Goal: Information Seeking & Learning: Learn about a topic

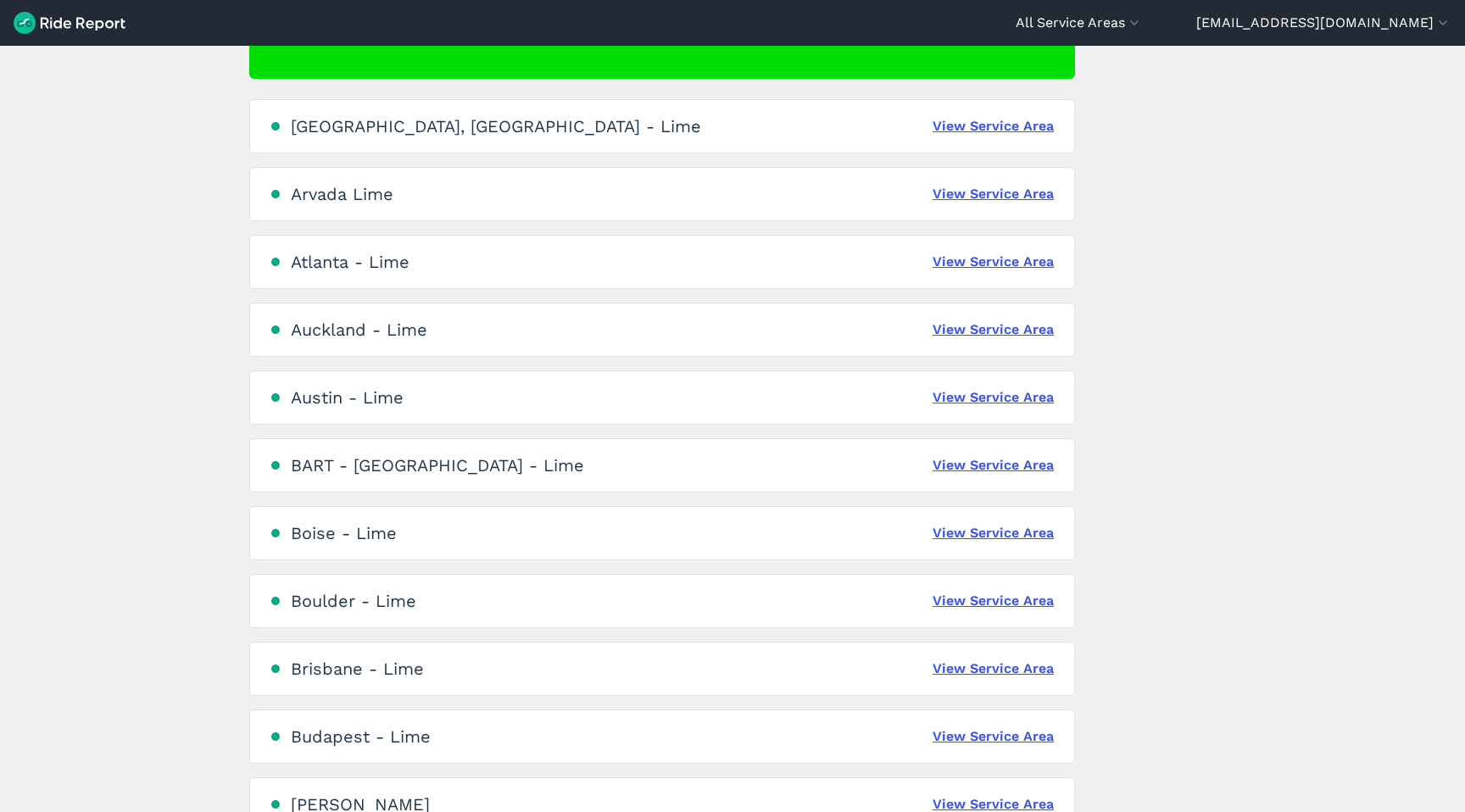
scroll to position [178, 0]
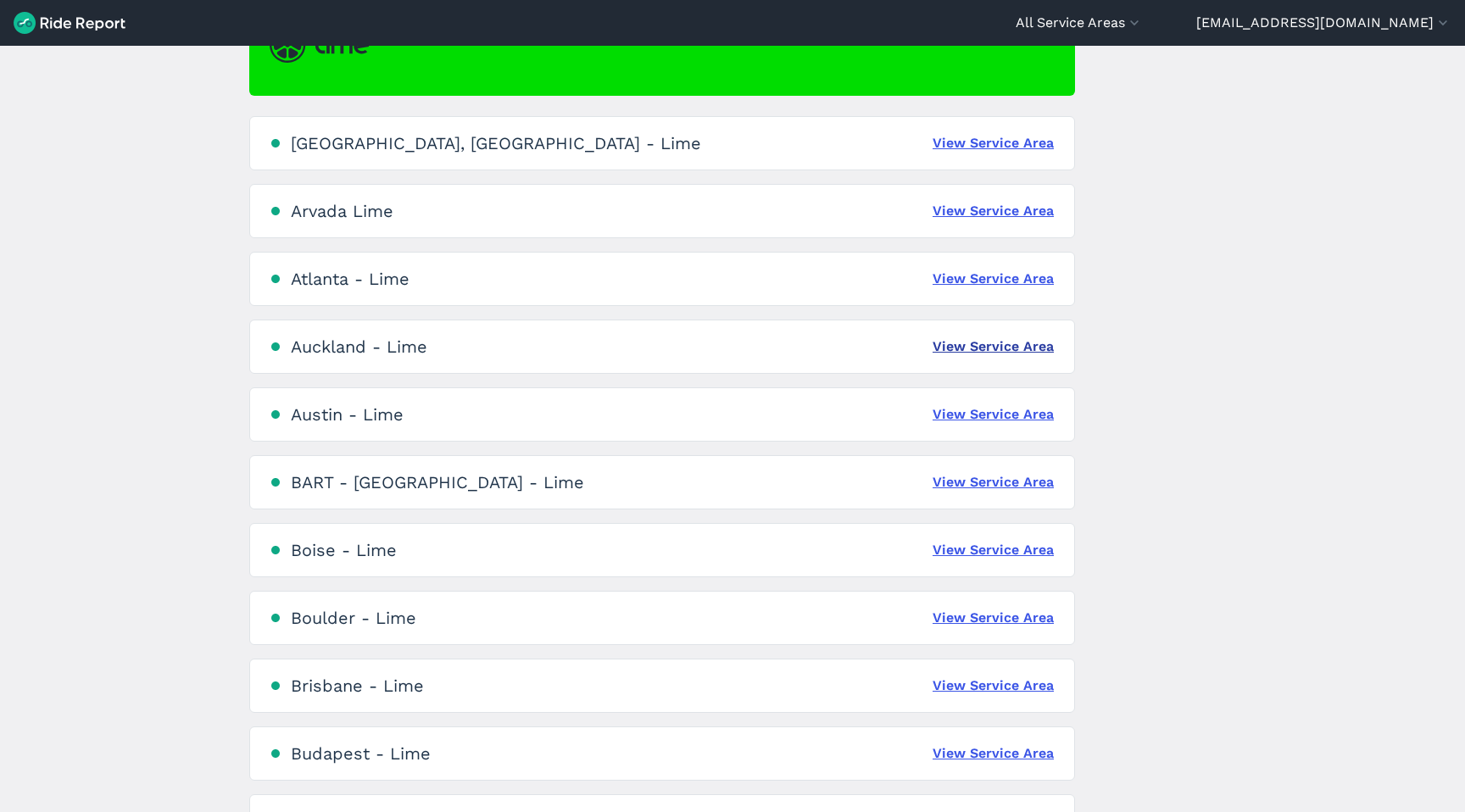
click at [956, 348] on link "View Service Area" at bounding box center [993, 347] width 122 height 20
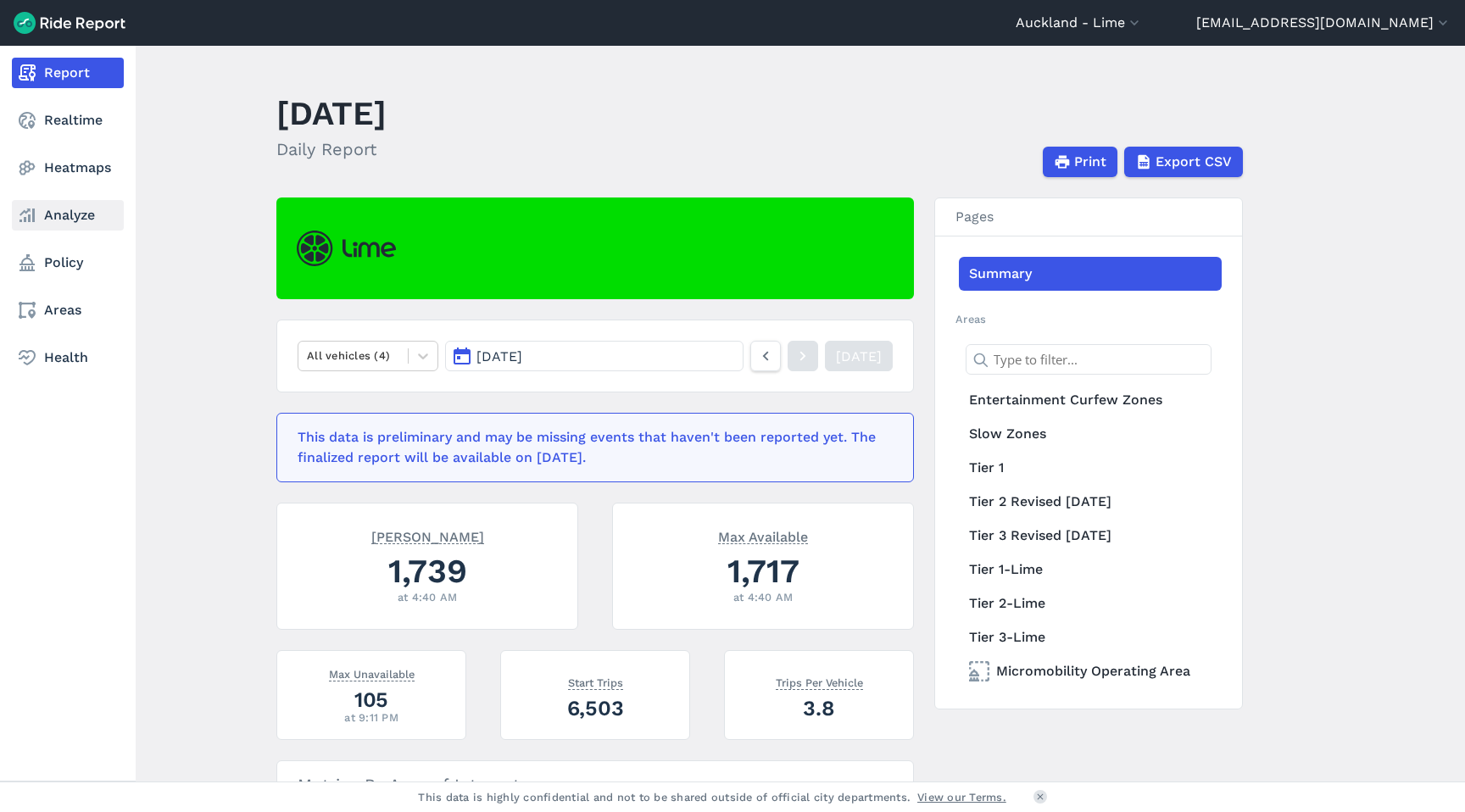
click at [59, 216] on link "Analyze" at bounding box center [68, 215] width 112 height 31
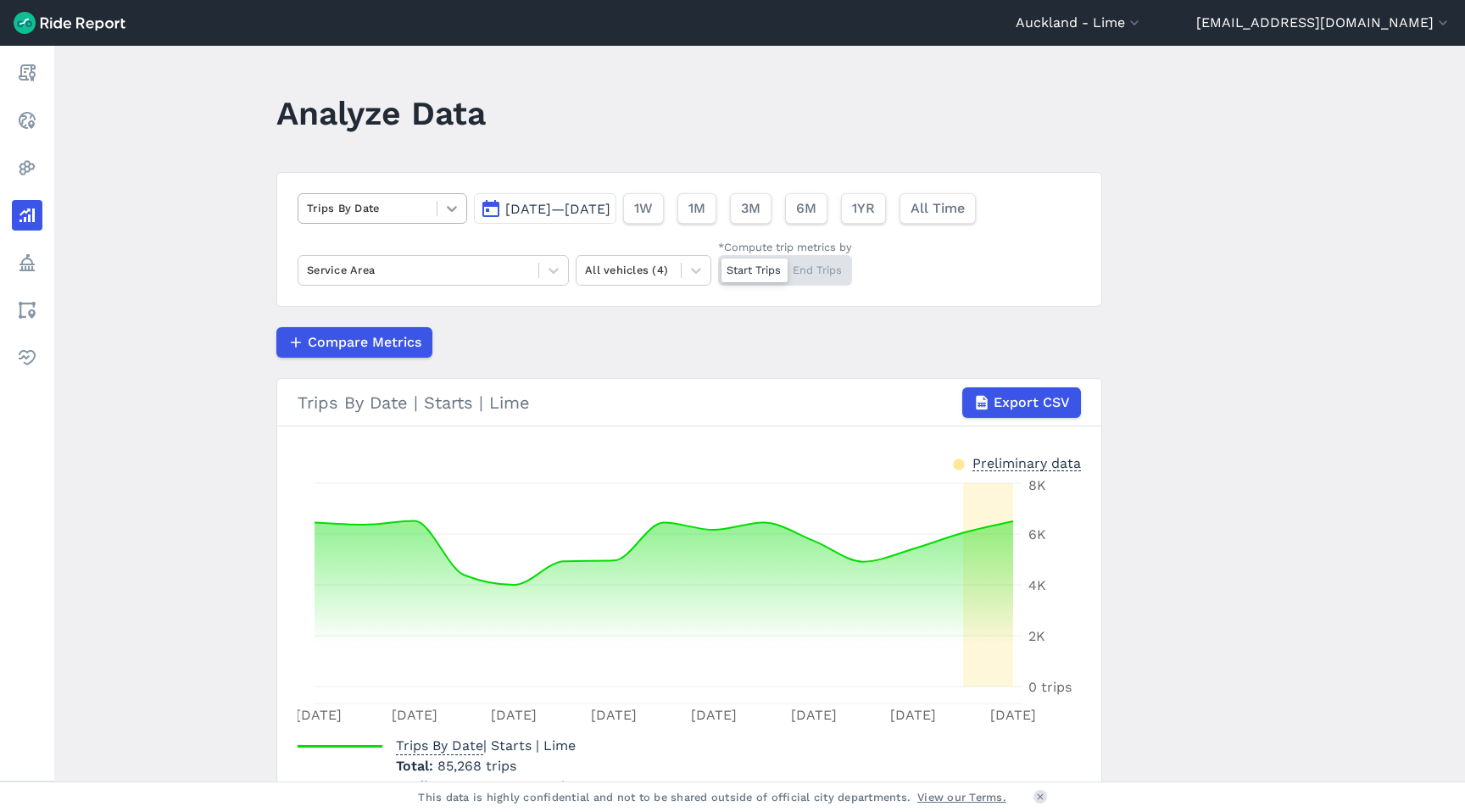
click at [437, 218] on div at bounding box center [451, 208] width 29 height 29
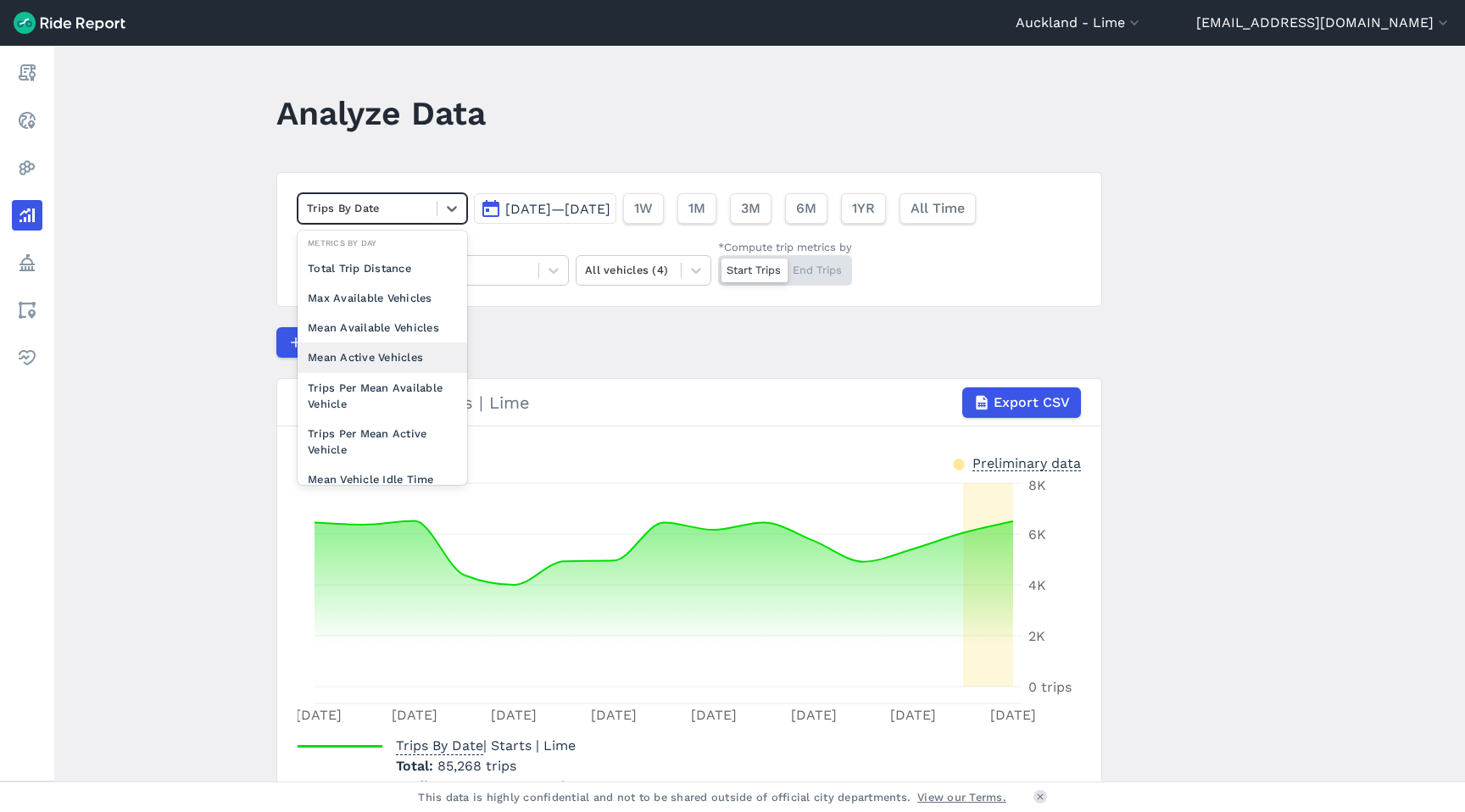
scroll to position [146, 0]
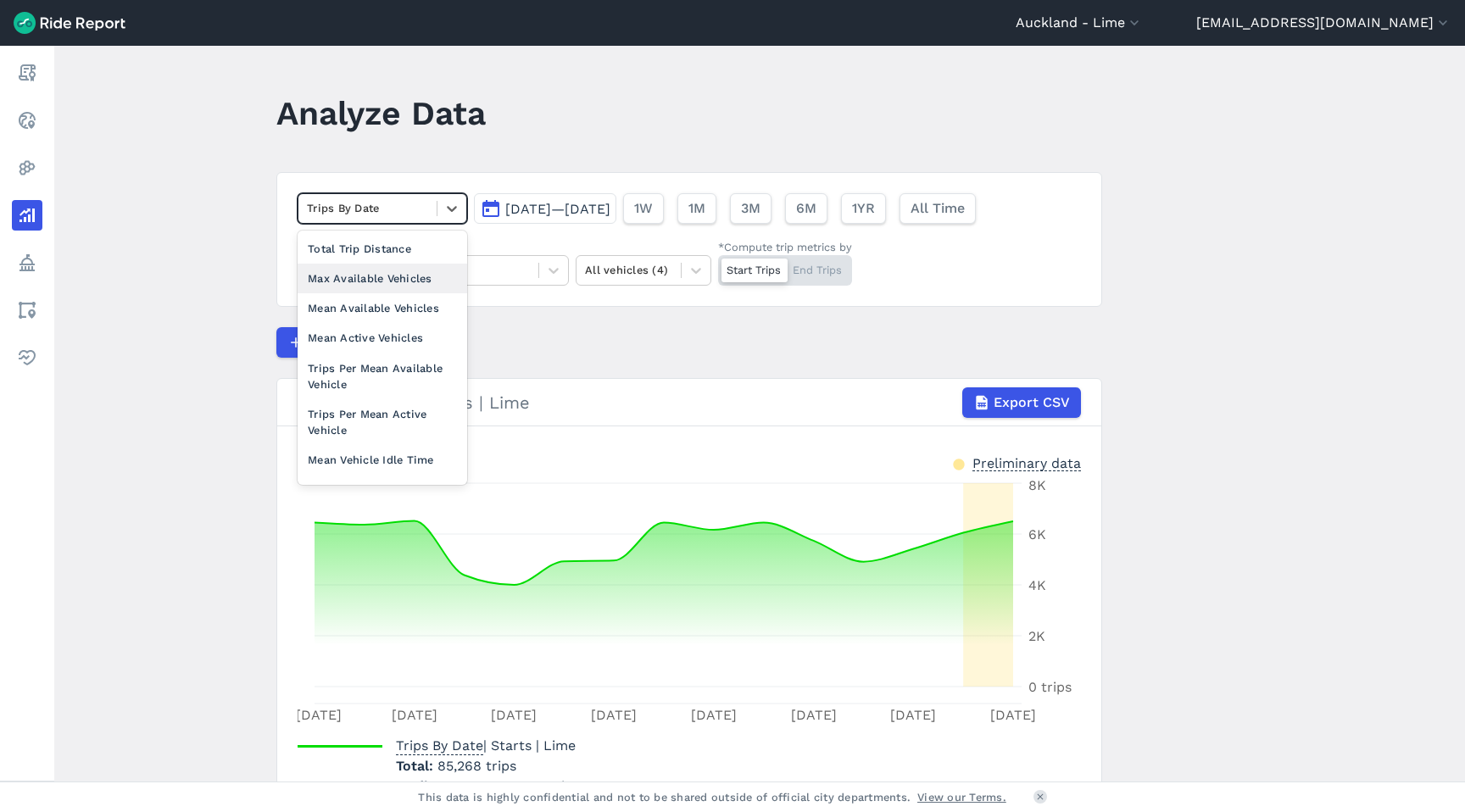
click at [400, 287] on div "Max Available Vehicles" at bounding box center [382, 278] width 169 height 30
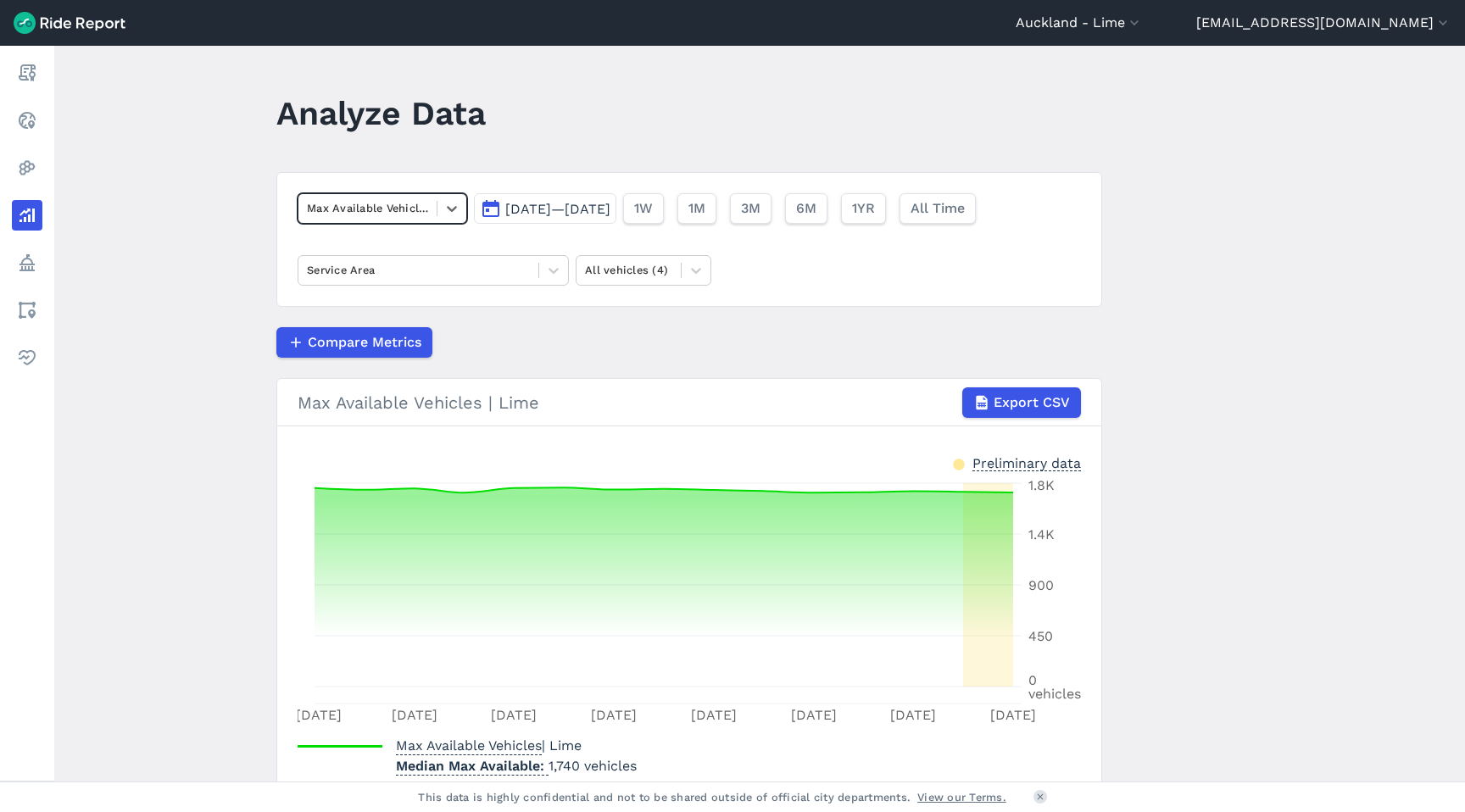
click at [389, 202] on div at bounding box center [367, 207] width 122 height 20
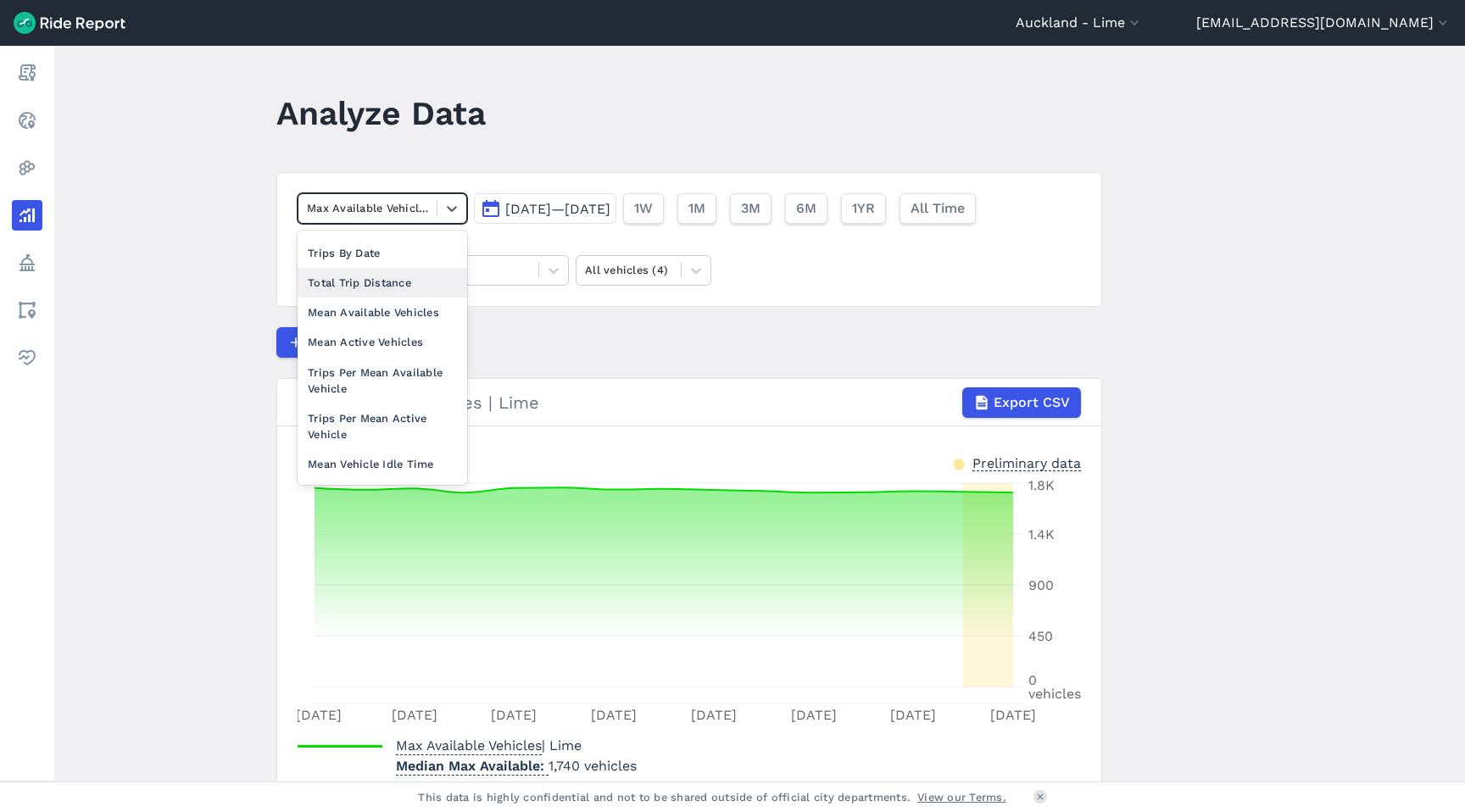
scroll to position [146, 0]
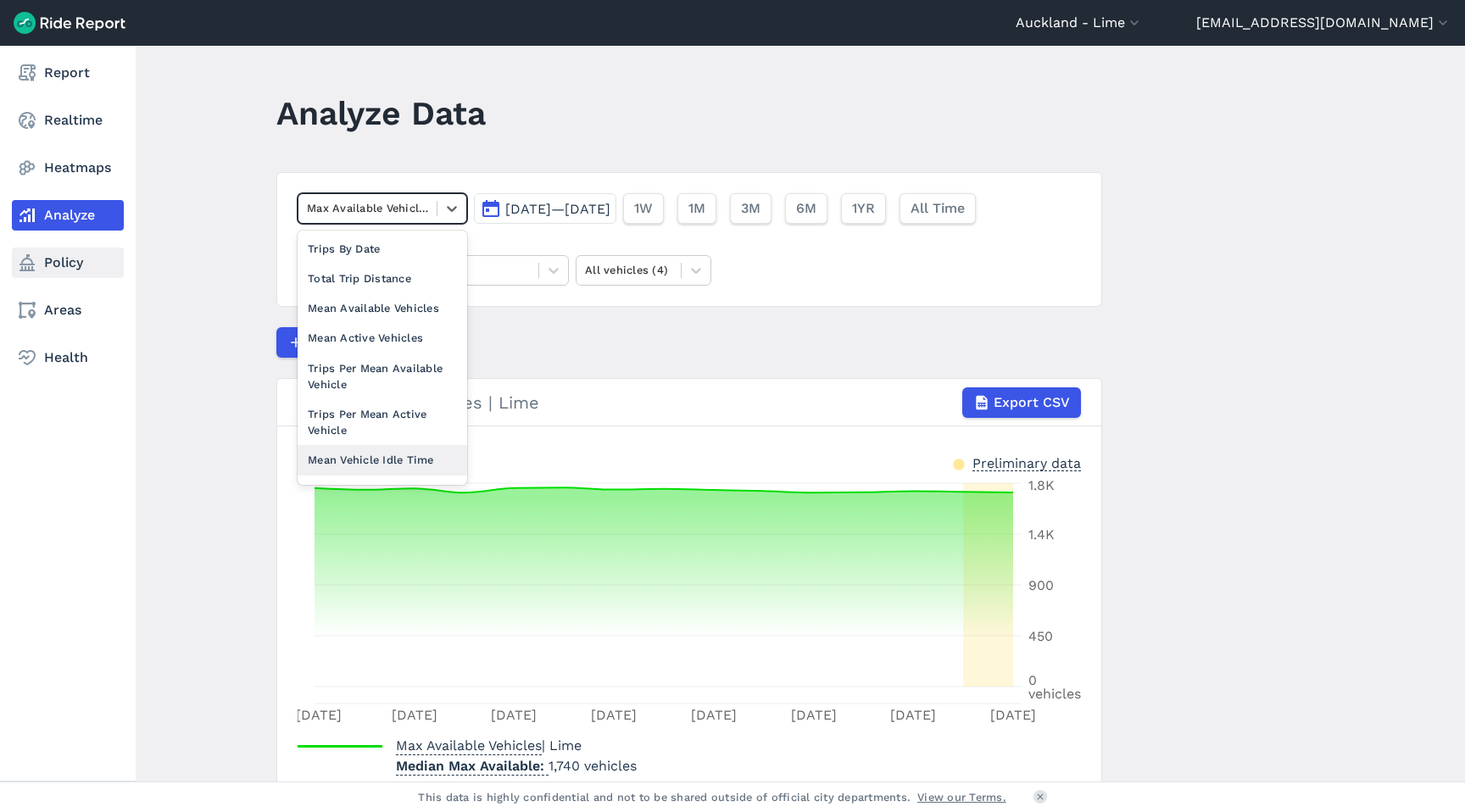
click at [38, 257] on link "Policy" at bounding box center [68, 263] width 112 height 31
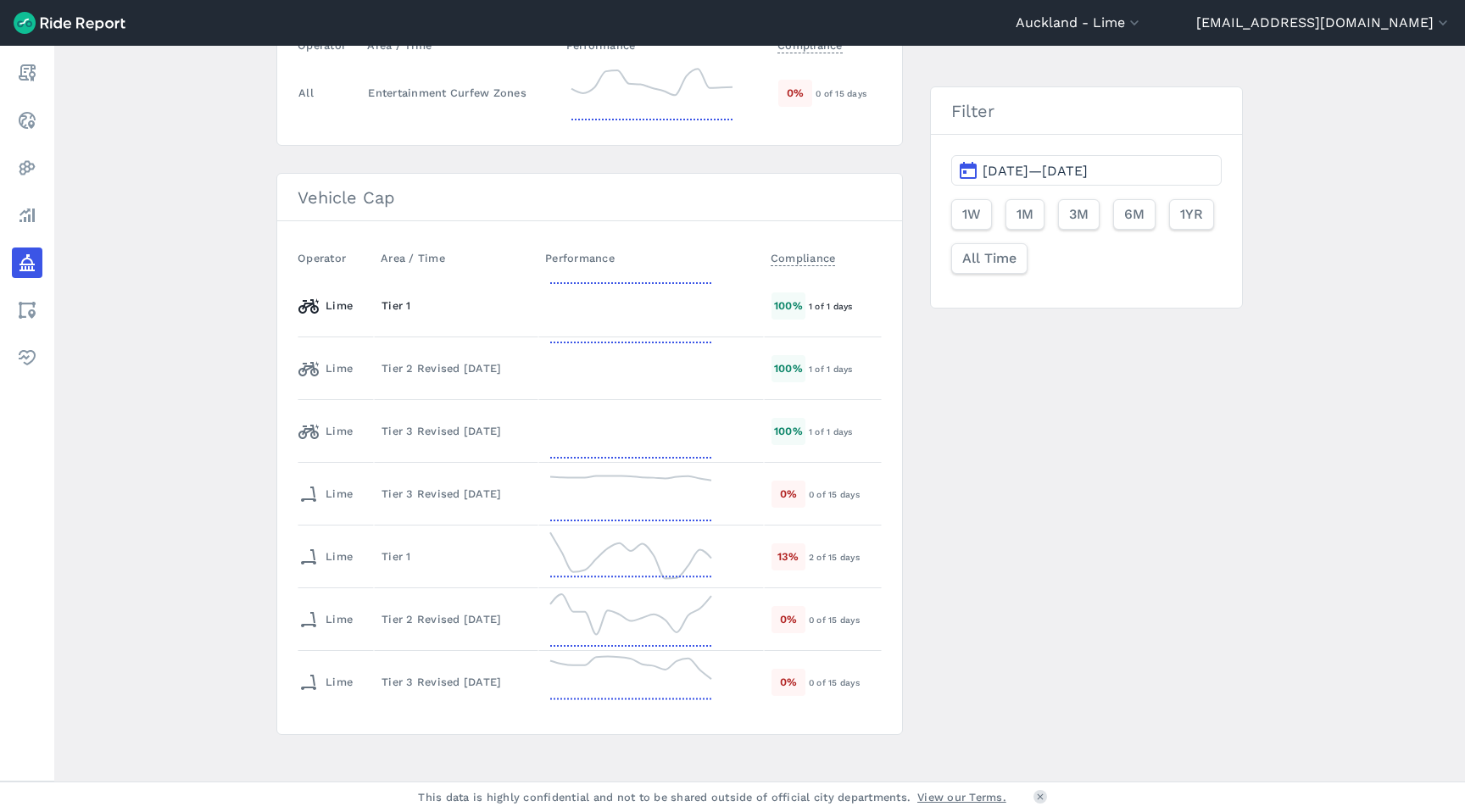
scroll to position [273, 0]
